Goal: Information Seeking & Learning: Learn about a topic

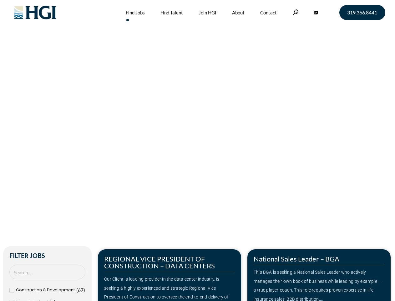
click at [198, 150] on div "Make Your Next Move Home » Jobs" at bounding box center [197, 132] width 357 height 265
click at [295, 12] on link at bounding box center [296, 12] width 6 height 6
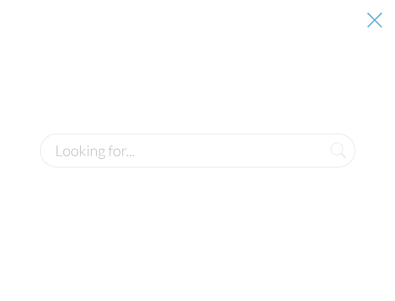
click at [170, 275] on div "Our Client, a leading provider in the data center industry, is seeking a highly…" at bounding box center [169, 292] width 131 height 36
click at [319, 275] on div at bounding box center [198, 150] width 394 height 301
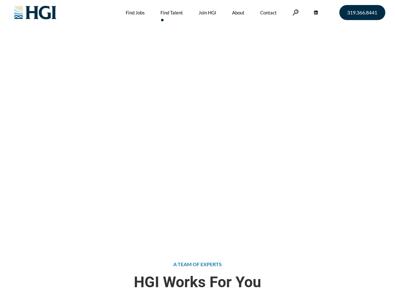
click at [198, 150] on div "Attract the Right Talent Home » Find Talent" at bounding box center [197, 120] width 395 height 240
click at [295, 12] on link at bounding box center [296, 12] width 6 height 6
click at [198, 150] on div "Attract the Right Talent Home » Find Talent" at bounding box center [197, 120] width 395 height 240
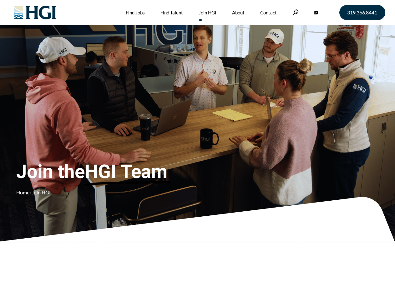
click at [198, 150] on div "Join the HGI Team Home » Join HGI" at bounding box center [116, 141] width 201 height 122
click at [295, 12] on link at bounding box center [296, 12] width 6 height 6
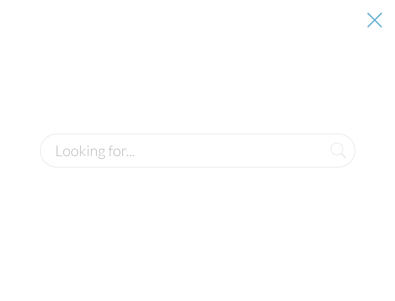
click at [198, 150] on div "Join the HGI Team Home » Join HGI" at bounding box center [116, 141] width 201 height 122
